Goal: Information Seeking & Learning: Learn about a topic

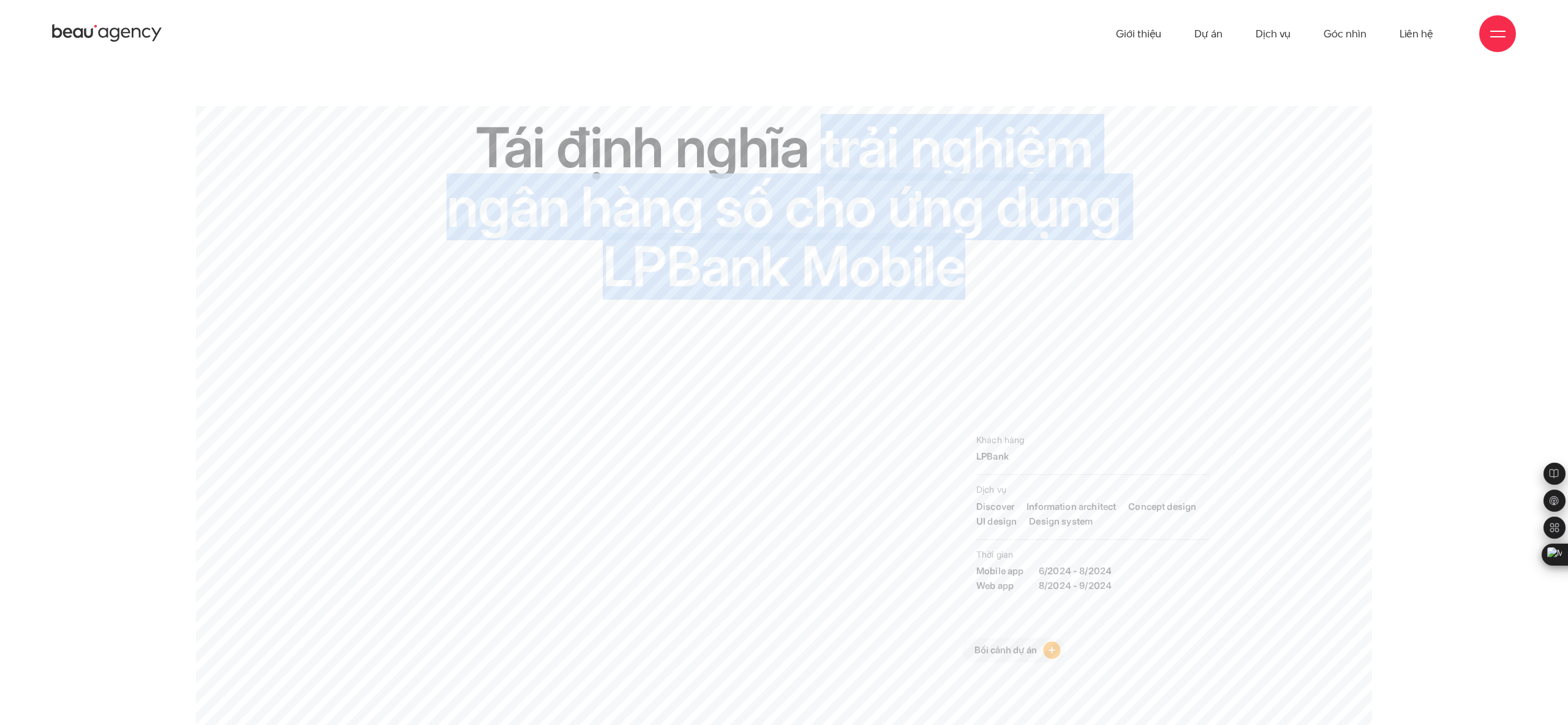
drag, startPoint x: 822, startPoint y: 142, endPoint x: 965, endPoint y: 277, distance: 196.7
click at [965, 277] on h1 "Tái định nghĩa trải nghiệm ngân hàng số cho ứng dụng LPBank Mobile" at bounding box center [784, 207] width 677 height 179
copy h1 "trải nghiệm ngân hàng số cho ứng dụng LPBank Mobile"
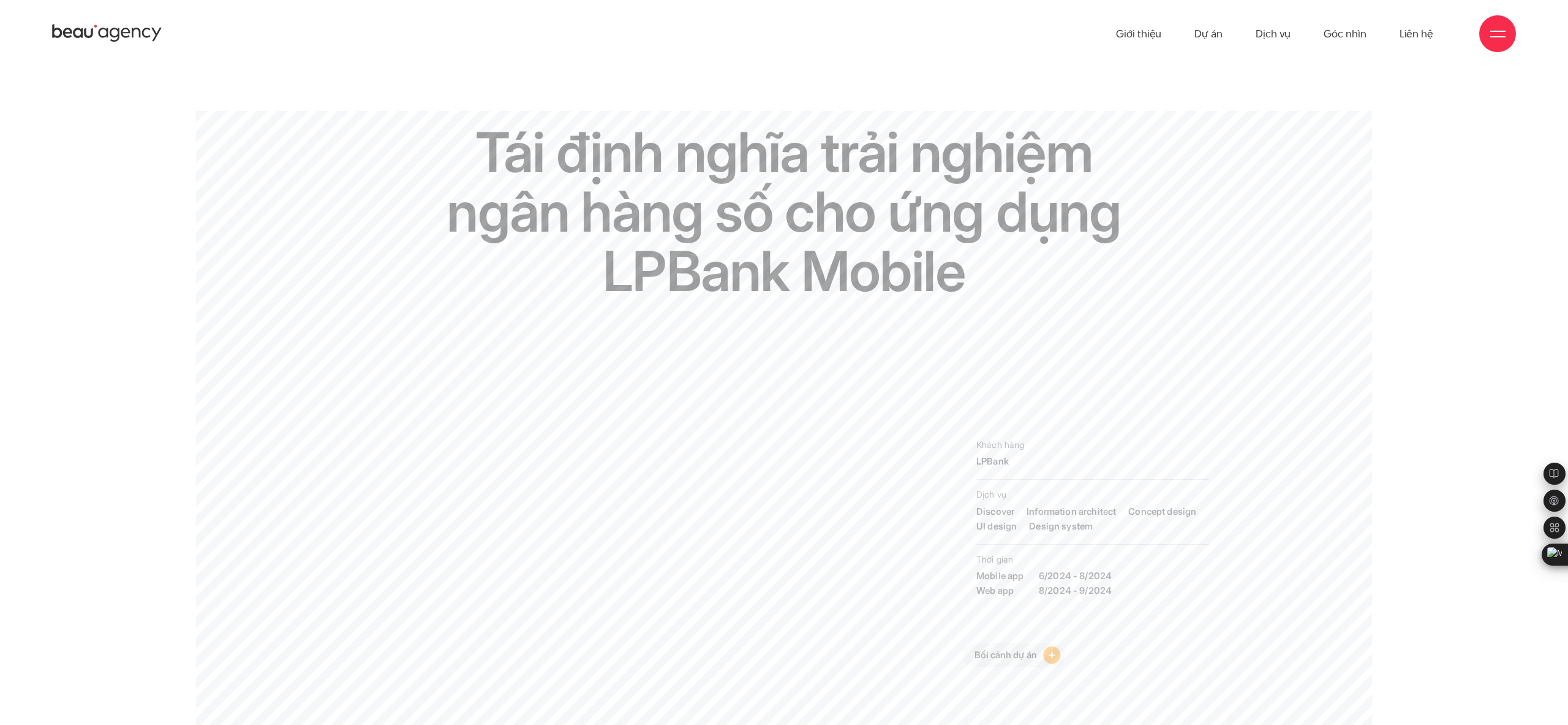
drag, startPoint x: 1281, startPoint y: 108, endPoint x: 1273, endPoint y: 52, distance: 56.6
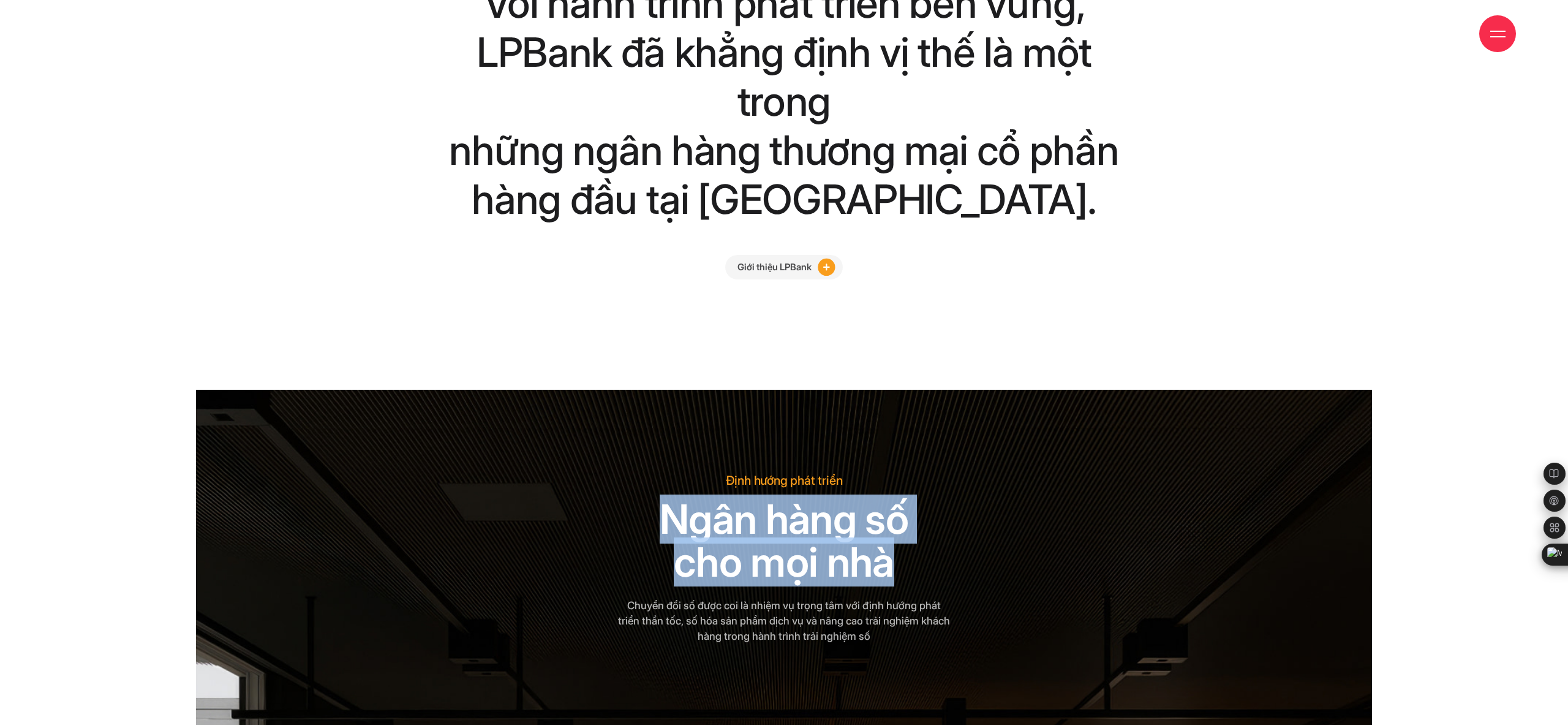
drag, startPoint x: 665, startPoint y: 473, endPoint x: 925, endPoint y: 515, distance: 263.4
click at [925, 515] on h2 "Ngân hàng số cho mọi nhà" at bounding box center [784, 541] width 333 height 86
copy h2 "Ngân hàng số cho mọi nhà"
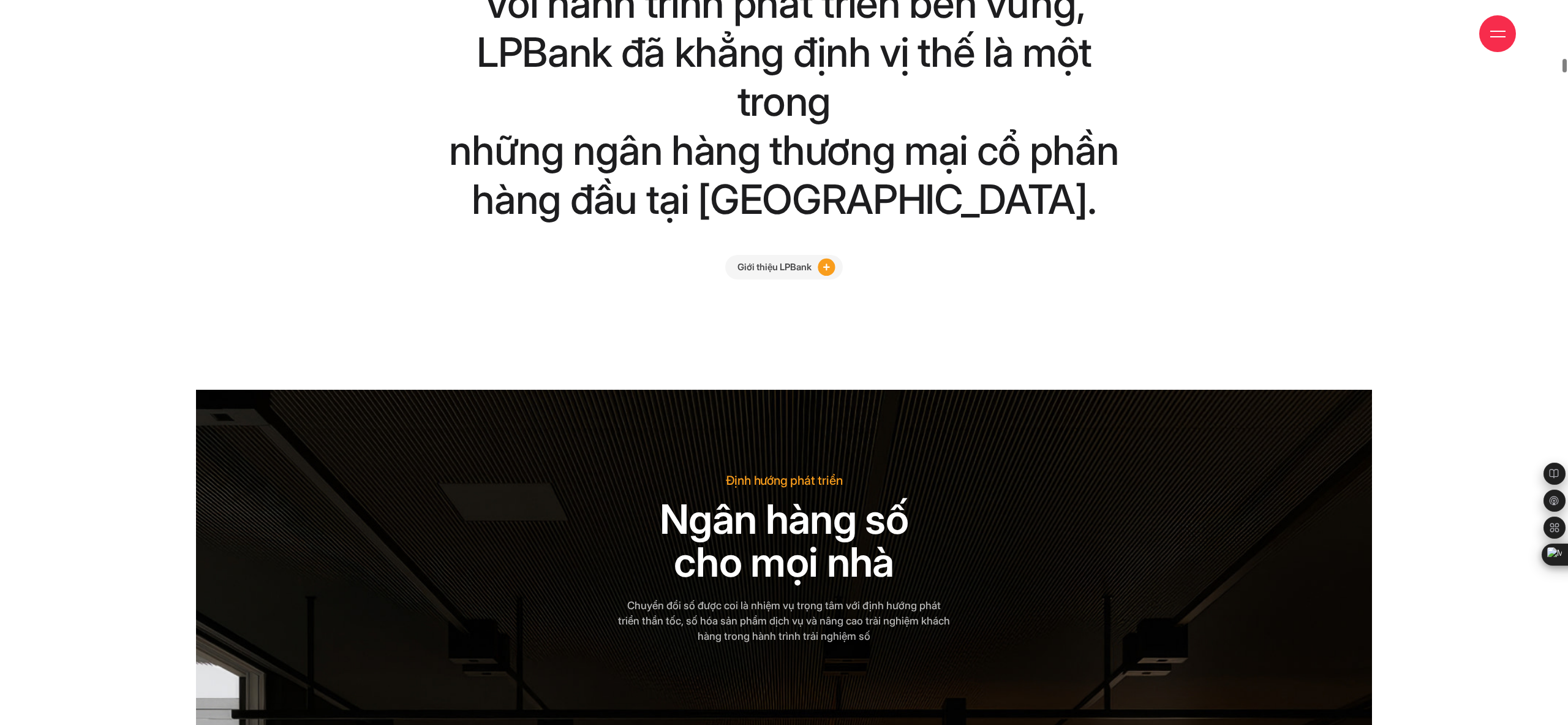
click at [1097, 472] on div "Định hướng phát triển Ngân hàng số cho mọi nhà Chuyển đổi số được coi là nhiệm …" at bounding box center [784, 558] width 1035 height 172
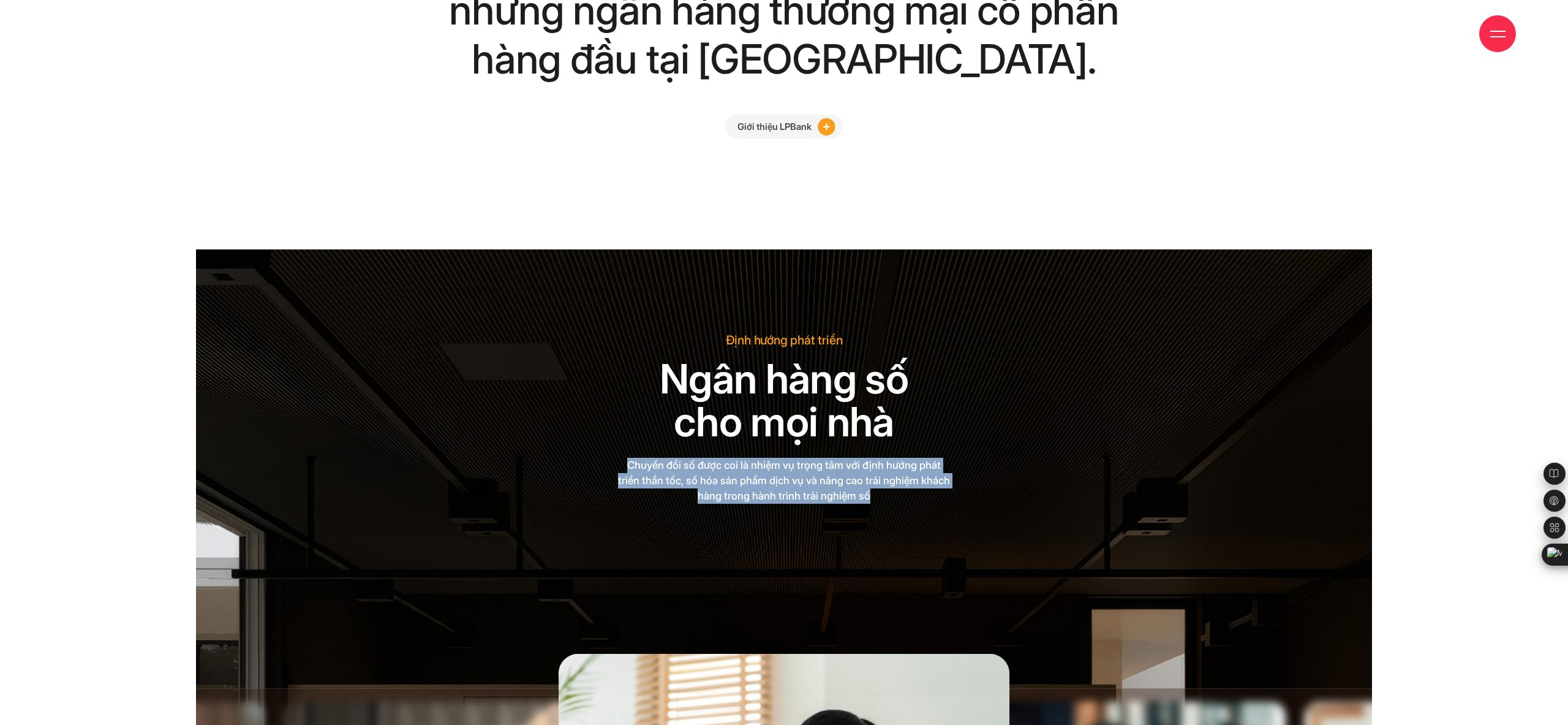
drag, startPoint x: 623, startPoint y: 419, endPoint x: 905, endPoint y: 444, distance: 283.1
click at [905, 458] on p "Chuyển đổi số được coi là nhiệm vụ trọng tâm với định hướng phát triển thần tốc…" at bounding box center [784, 480] width 333 height 46
copy p "Chuyển đổi số được coi là nhiệm vụ trọng tâm với định hướng phát triển thần tốc…"
